Goal: Task Accomplishment & Management: Manage account settings

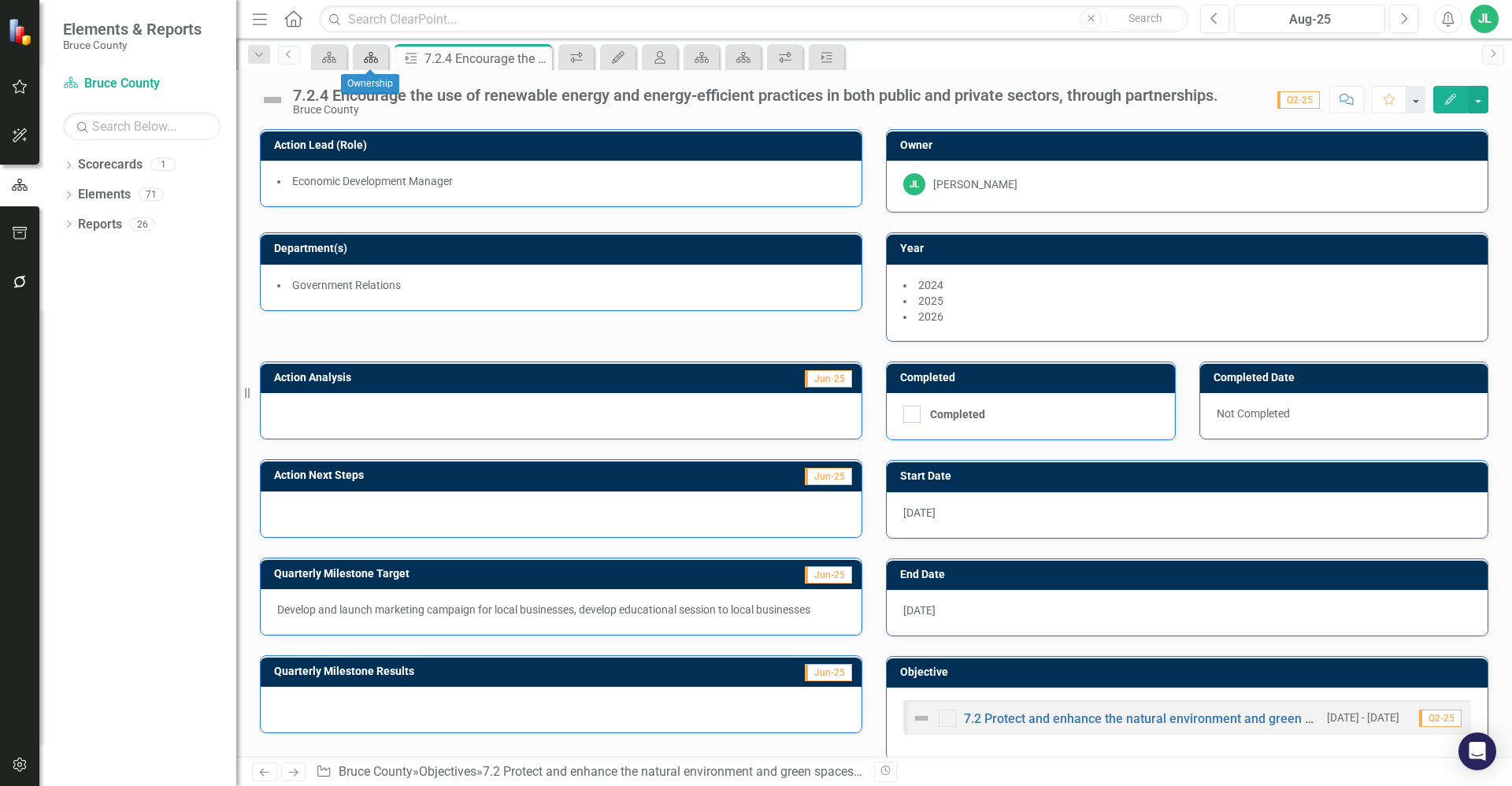
click at [364, 63] on icon "Scorecard" at bounding box center [370, 58] width 16 height 13
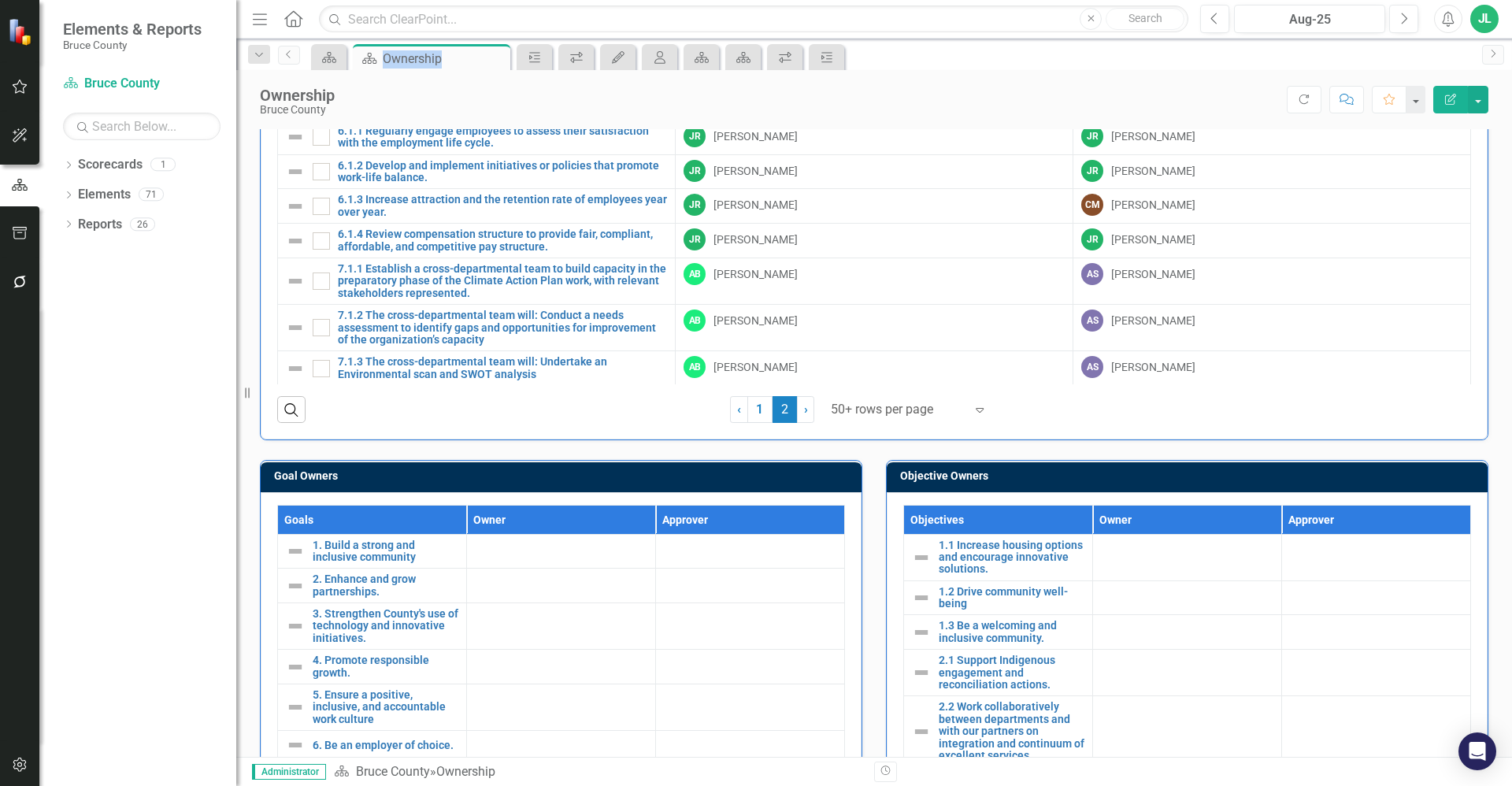
scroll to position [376, 0]
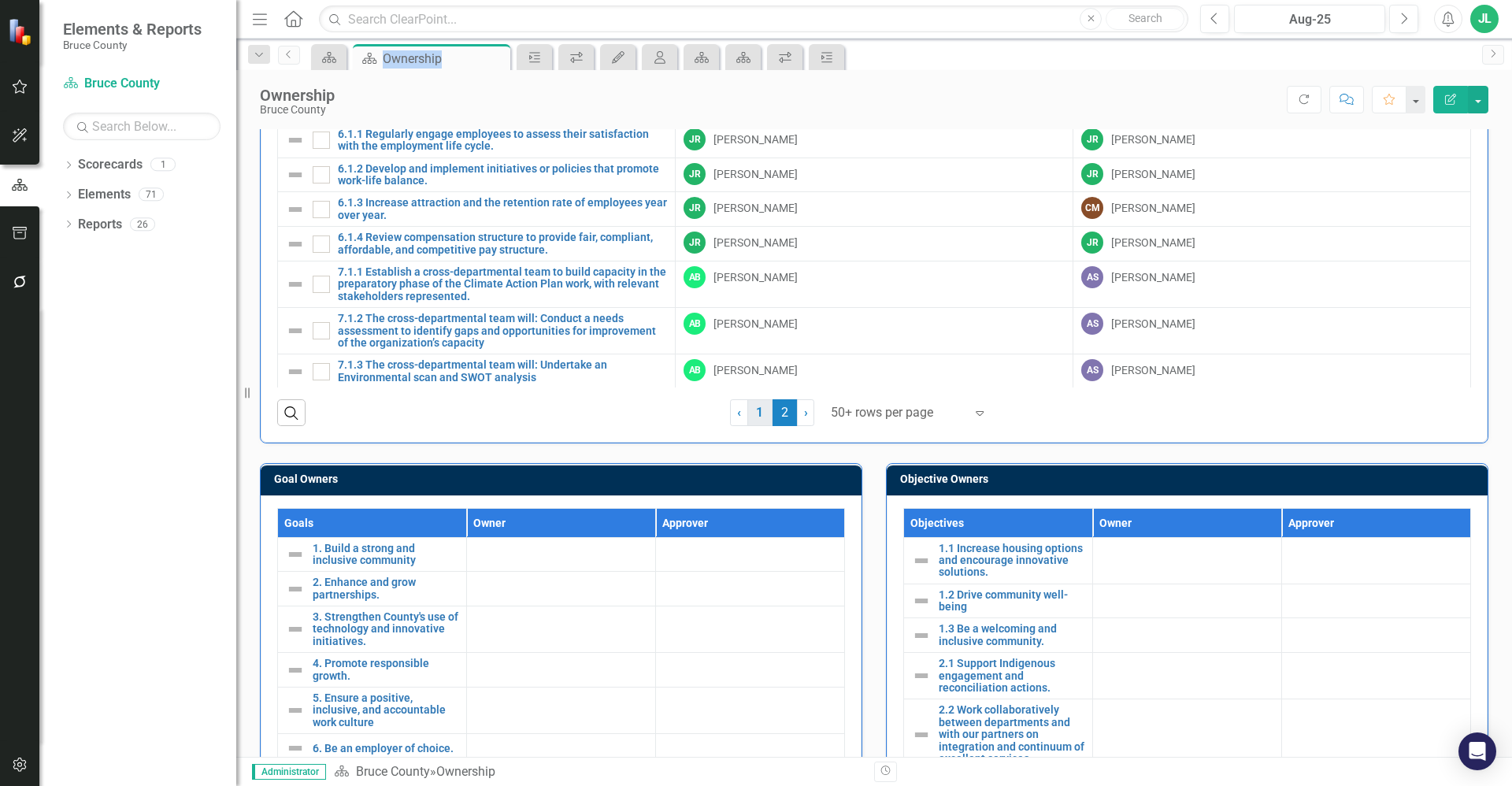
click at [753, 407] on link "1" at bounding box center [759, 412] width 25 height 27
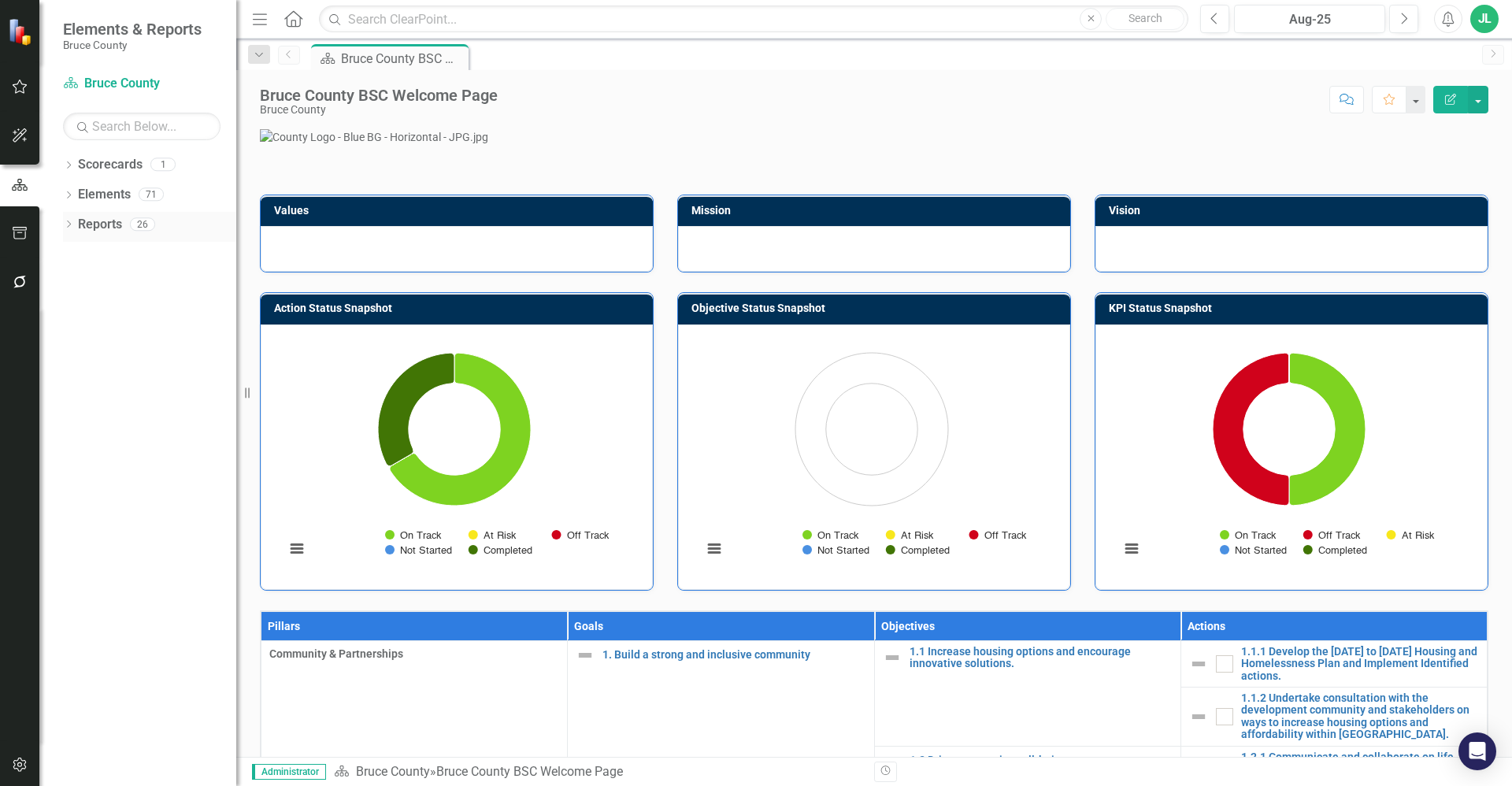
click at [64, 221] on div "Dropdown" at bounding box center [68, 226] width 11 height 14
click at [118, 341] on div "Ownership" at bounding box center [160, 337] width 153 height 14
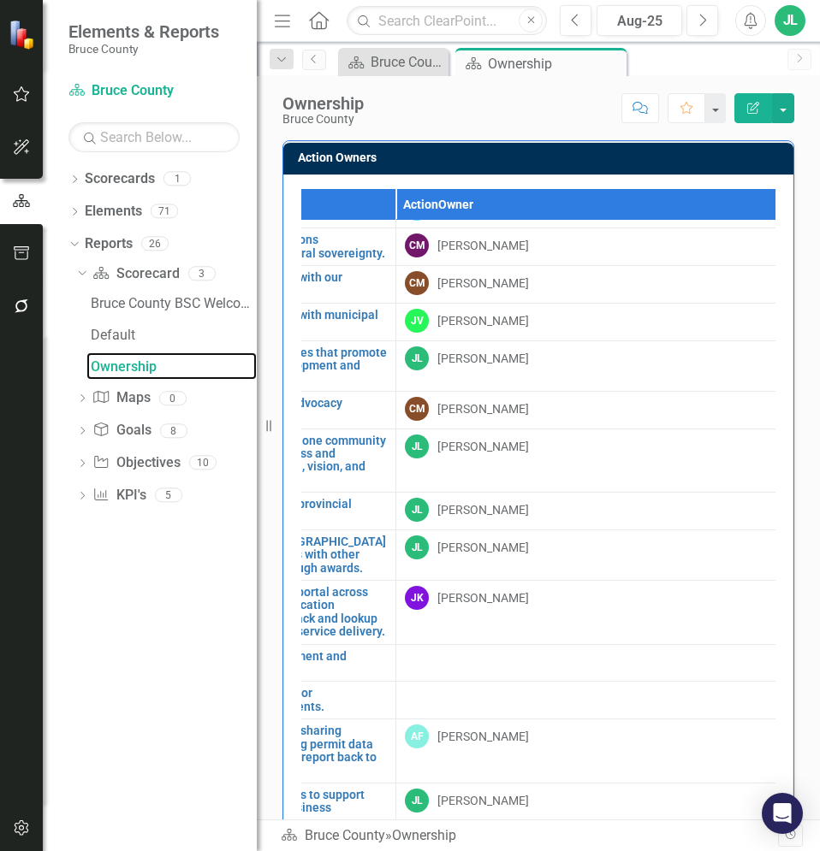
scroll to position [574, 329]
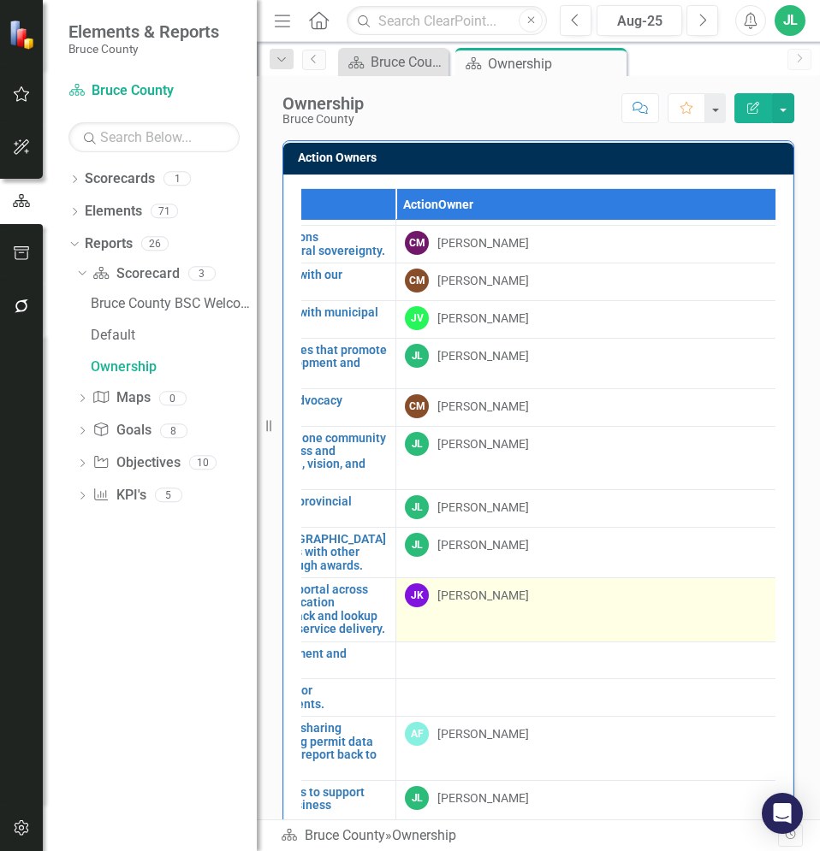
click at [538, 584] on div "[PERSON_NAME]" at bounding box center [608, 596] width 406 height 24
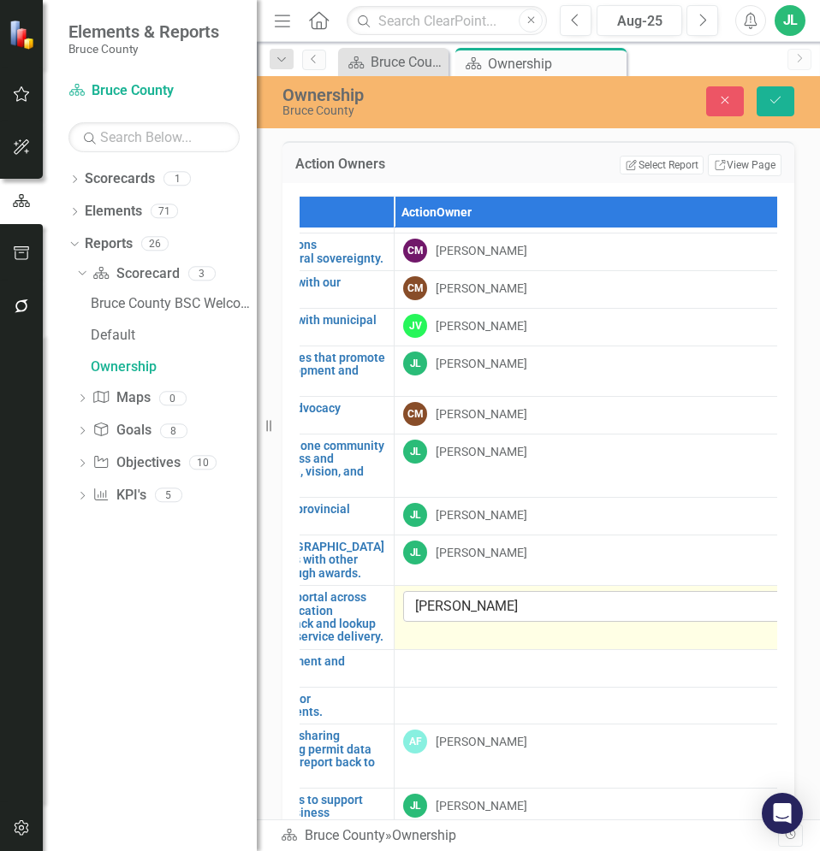
click at [512, 597] on div "[PERSON_NAME]" at bounding box center [597, 607] width 364 height 20
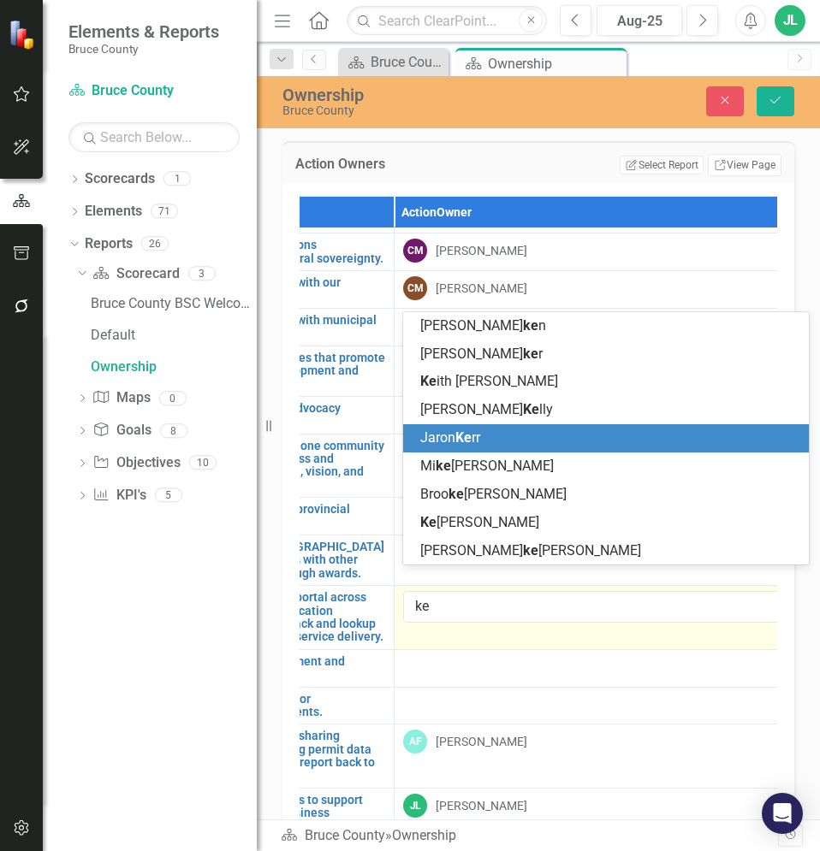
scroll to position [0, 0]
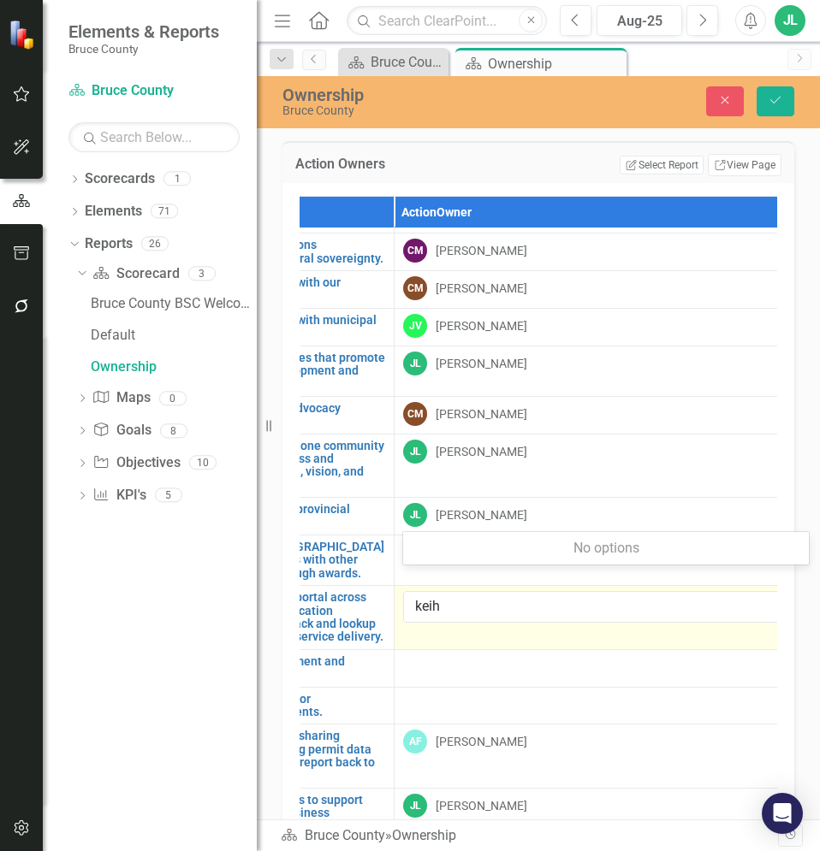
type input "kei"
click at [776, 99] on icon "Save" at bounding box center [775, 100] width 15 height 12
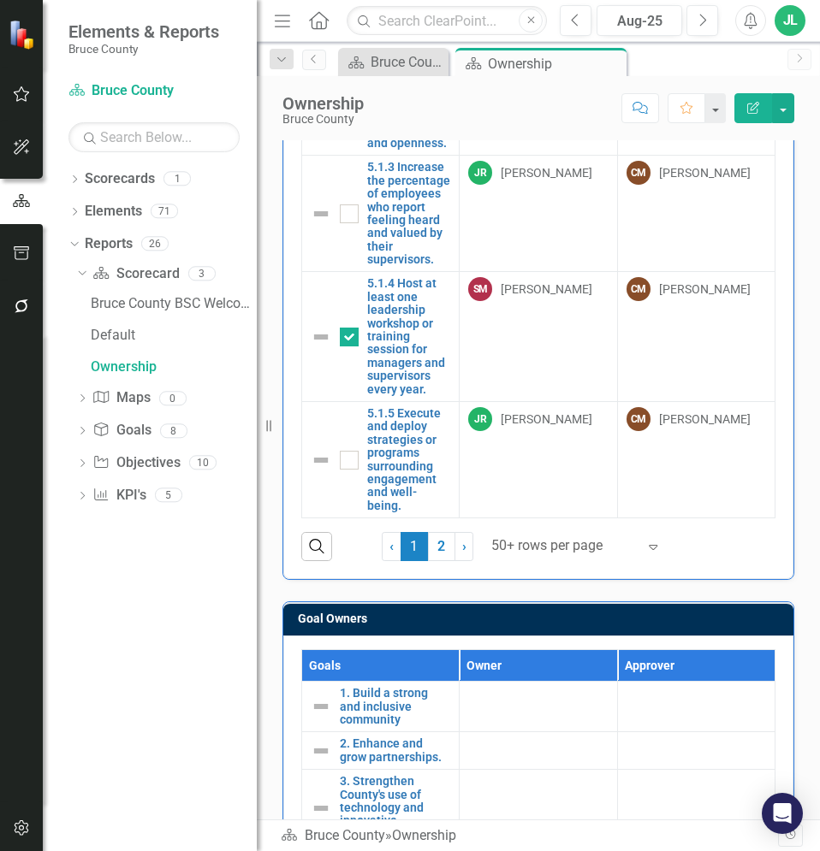
scroll to position [336, 0]
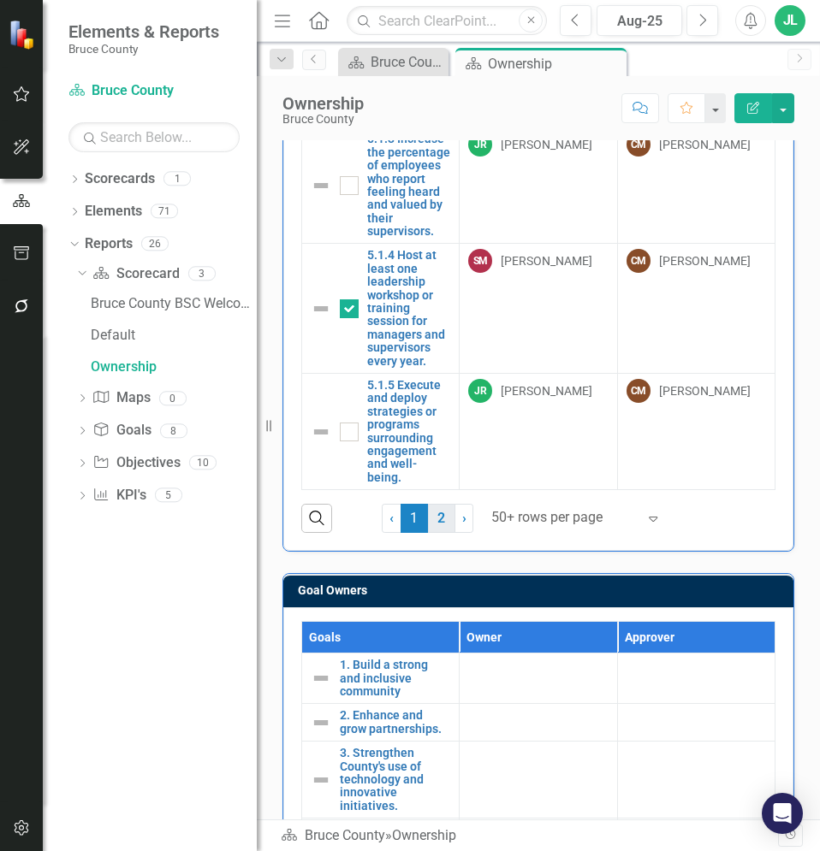
click at [436, 523] on link "2" at bounding box center [441, 518] width 27 height 29
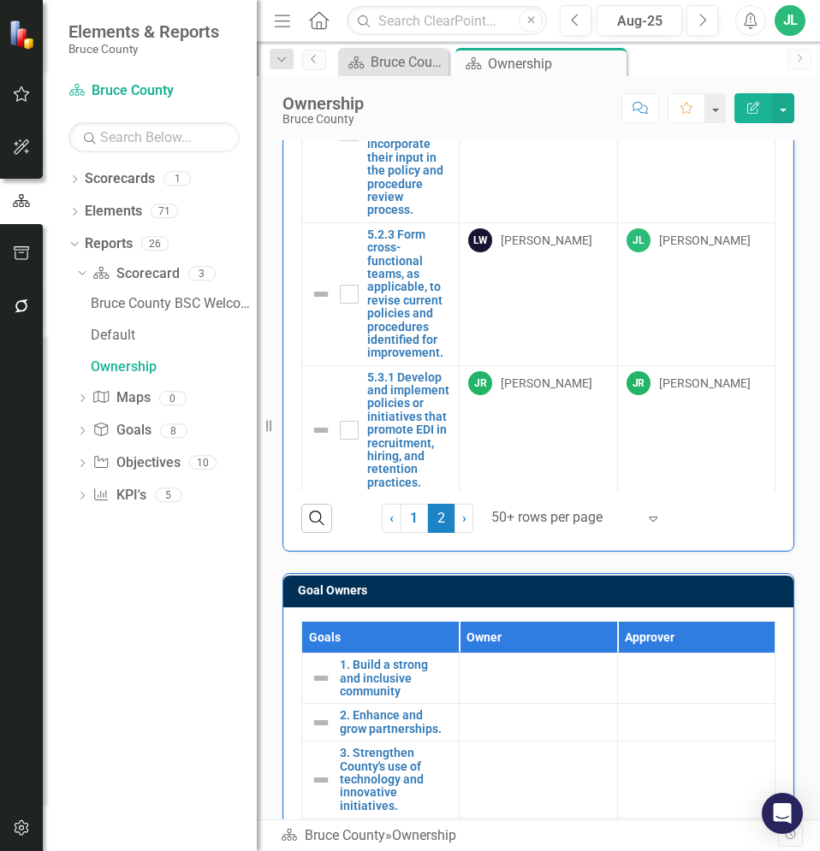
checkbox input "false"
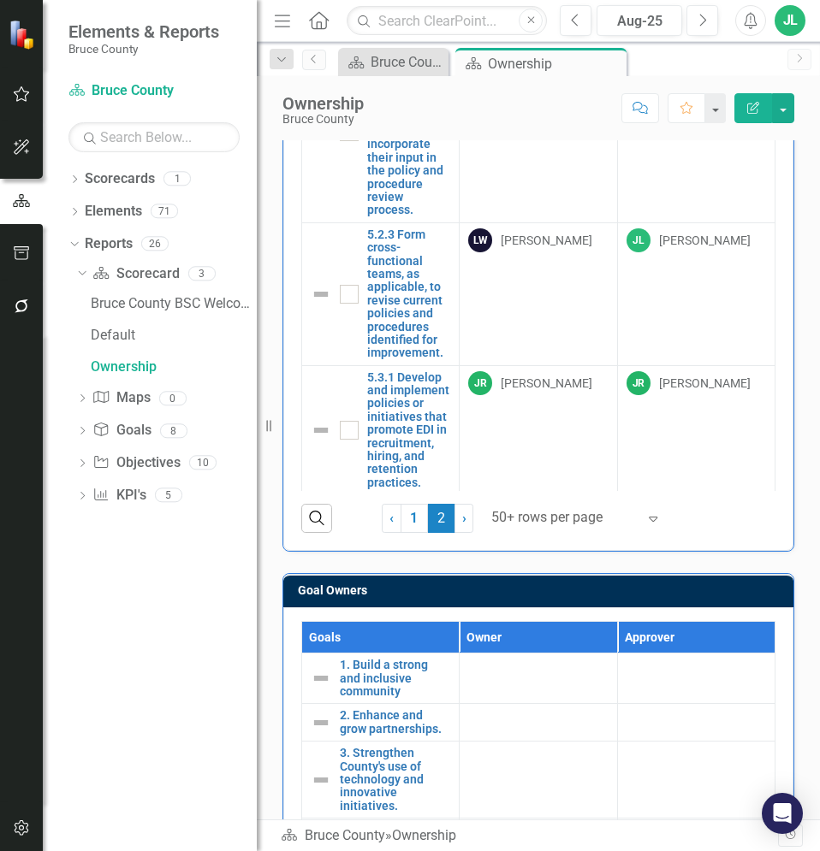
checkbox input "false"
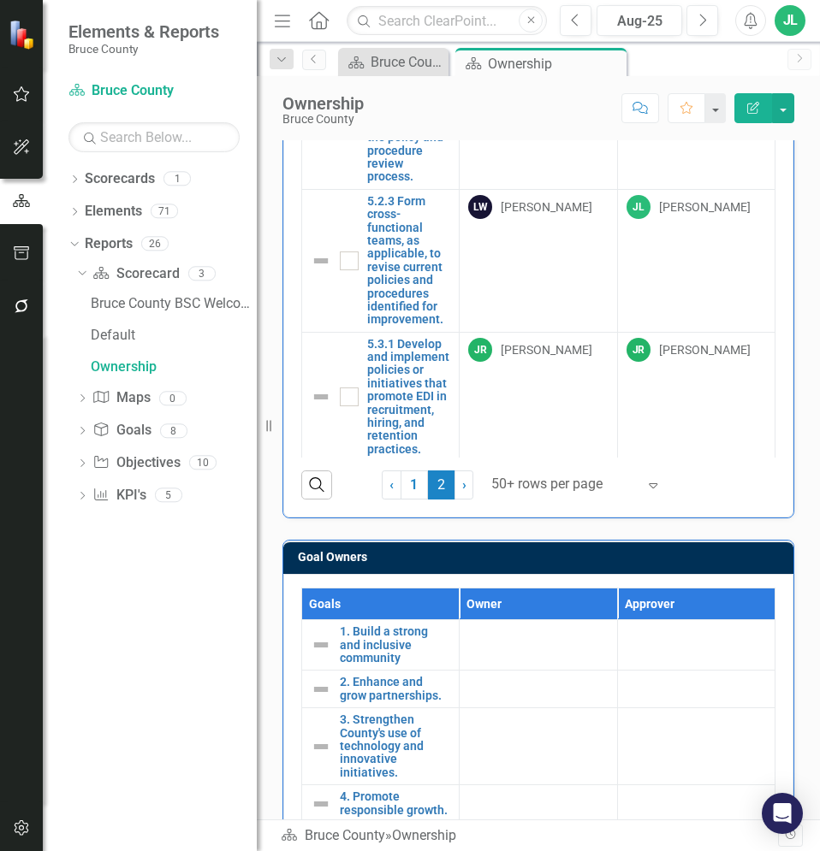
scroll to position [372, 0]
